Goal: Navigation & Orientation: Find specific page/section

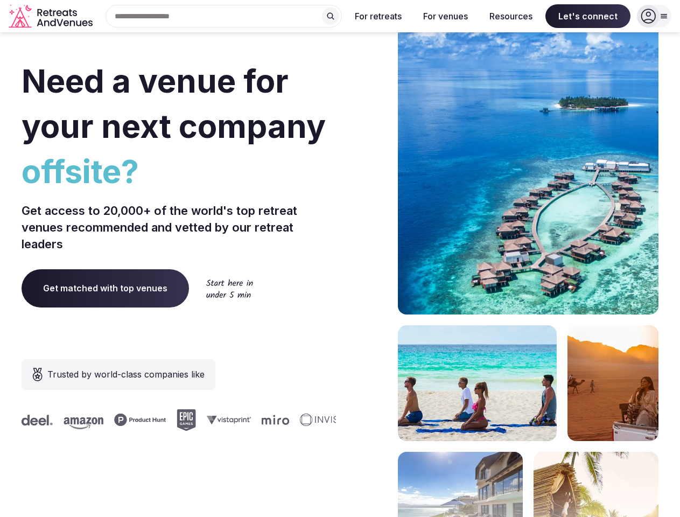
click at [340, 258] on div "Need a venue for your next company offsite? Get access to 20,000+ of the world'…" at bounding box center [340, 322] width 637 height 649
click at [224, 16] on div "Search Popular Destinations [GEOGRAPHIC_DATA], [GEOGRAPHIC_DATA] [GEOGRAPHIC_DA…" at bounding box center [219, 16] width 245 height 23
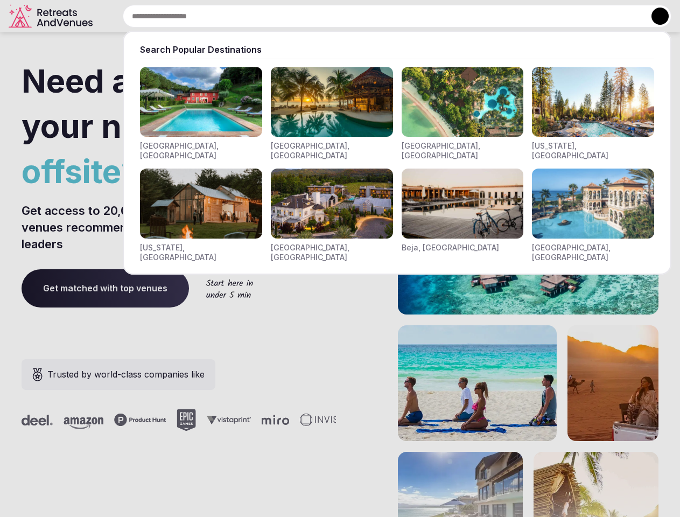
click at [330, 16] on input "text" at bounding box center [397, 16] width 548 height 23
click at [378, 16] on input "text" at bounding box center [397, 16] width 548 height 23
click at [445, 16] on input "text" at bounding box center [397, 16] width 548 height 23
click at [511, 16] on input "text" at bounding box center [397, 16] width 548 height 23
click at [588, 16] on input "text" at bounding box center [397, 16] width 548 height 23
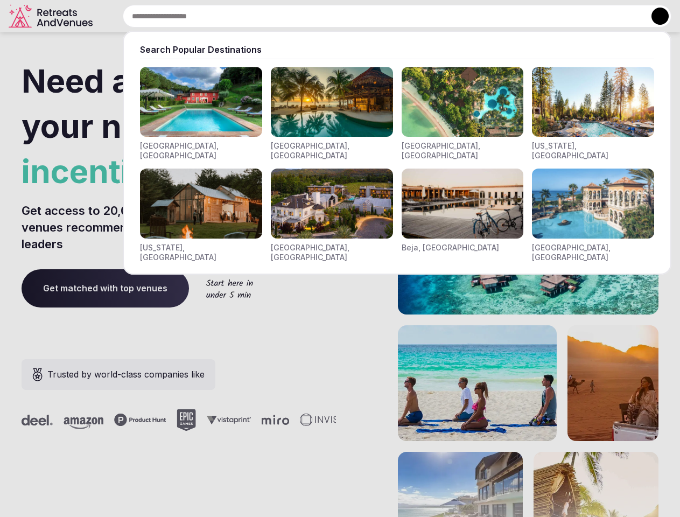
click at [654, 16] on button at bounding box center [659, 16] width 17 height 17
